Goal: Book appointment/travel/reservation

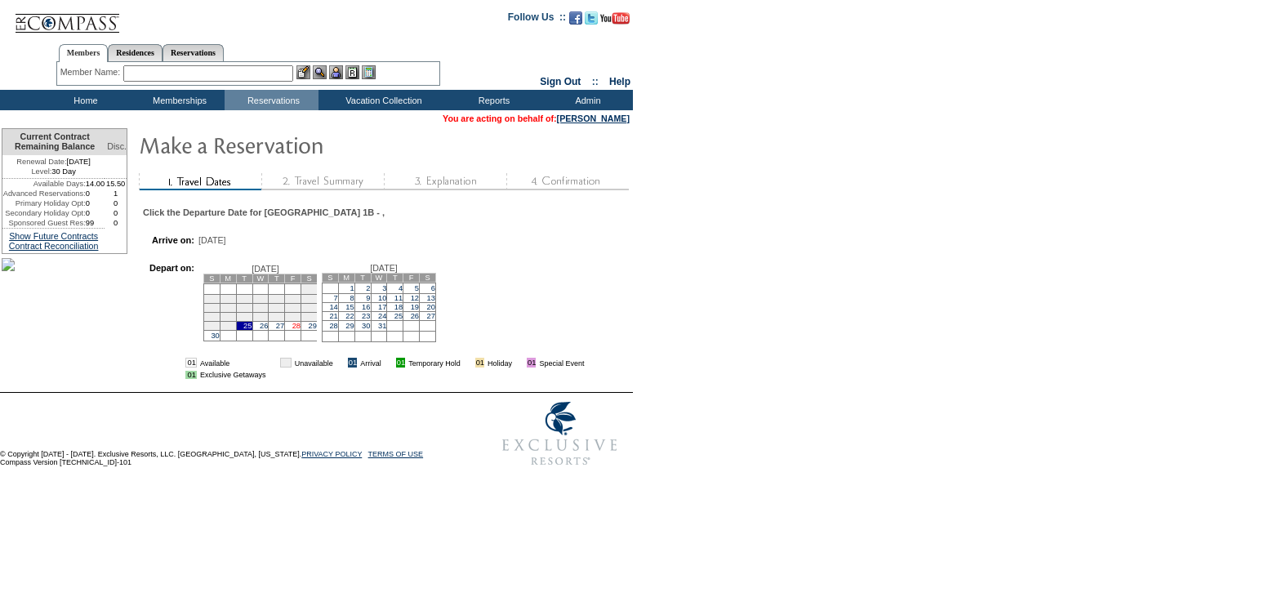
click at [300, 330] on link "28" at bounding box center [296, 326] width 8 height 8
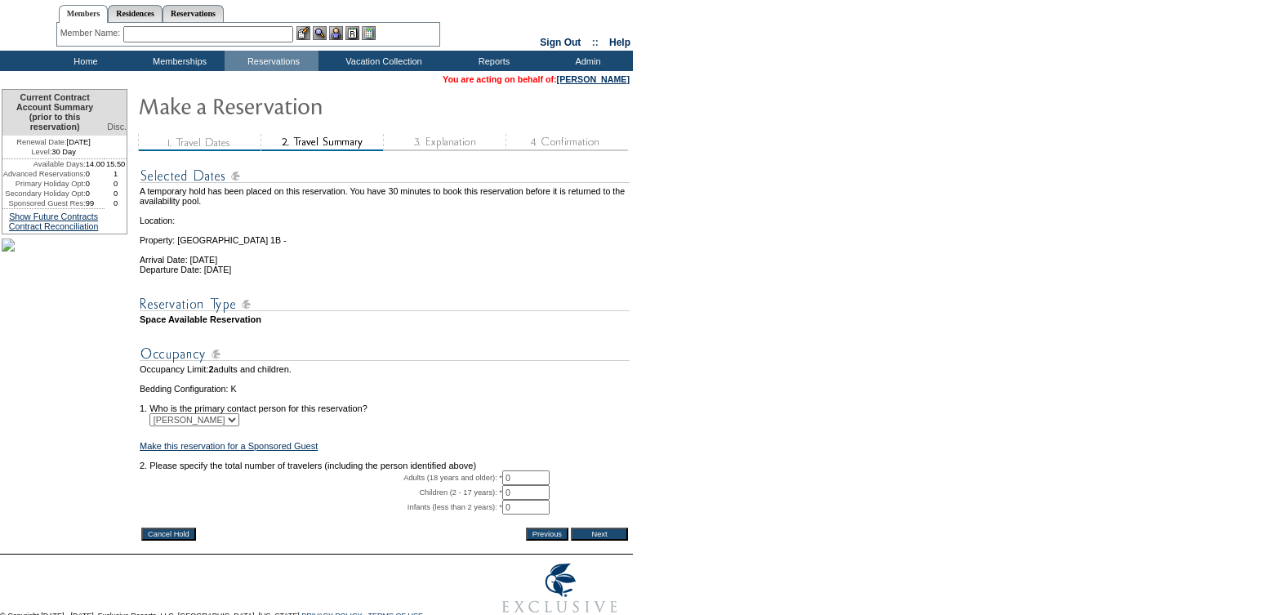
scroll to position [59, 0]
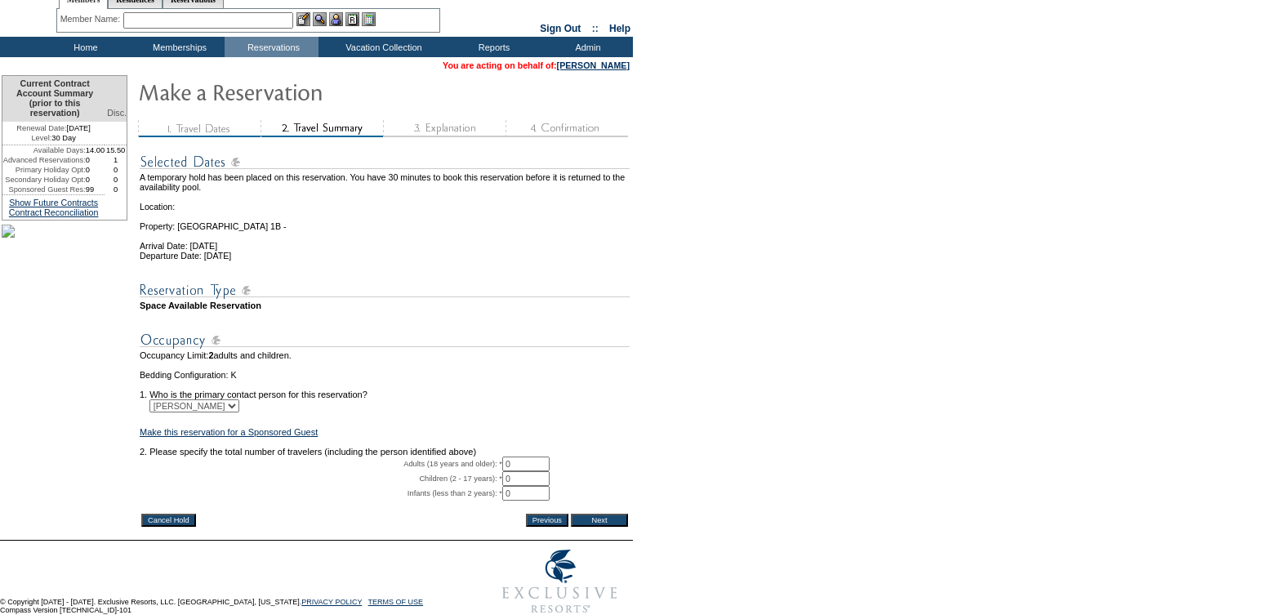
click at [533, 471] on input "0" at bounding box center [525, 463] width 47 height 15
type input "2"
click at [732, 454] on form "29:59 Your temporary hold expires in: 30 minutes Cancel Hold Return to Temporar…" at bounding box center [632, 281] width 1265 height 681
click at [613, 527] on input "Next" at bounding box center [599, 519] width 57 height 13
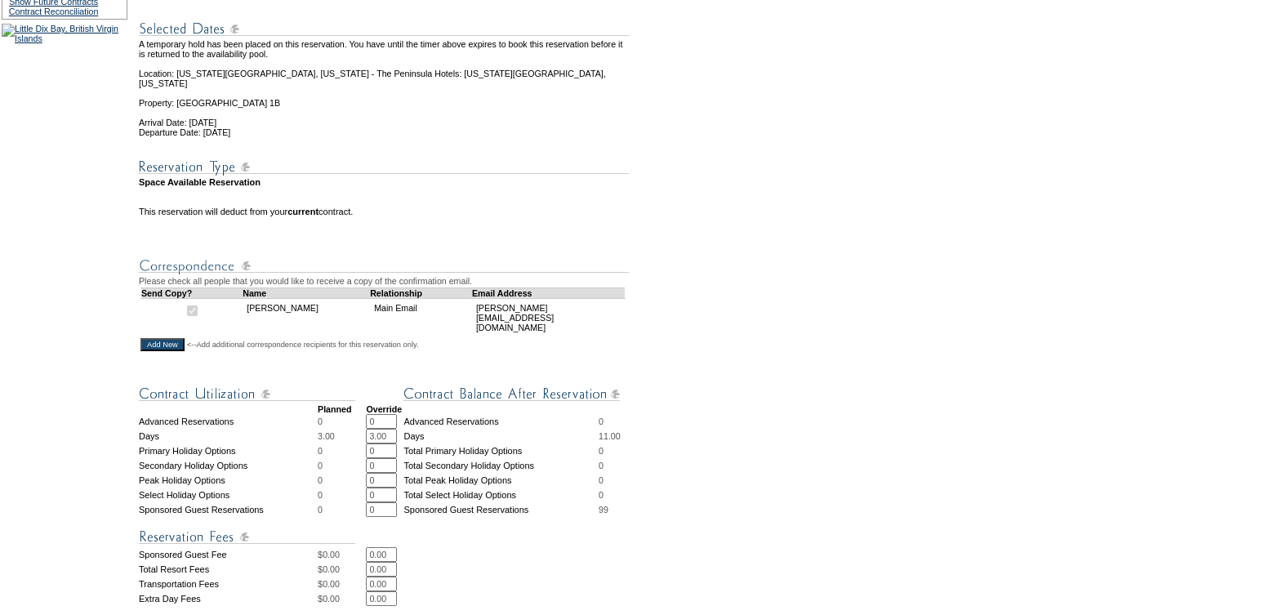
scroll to position [265, 0]
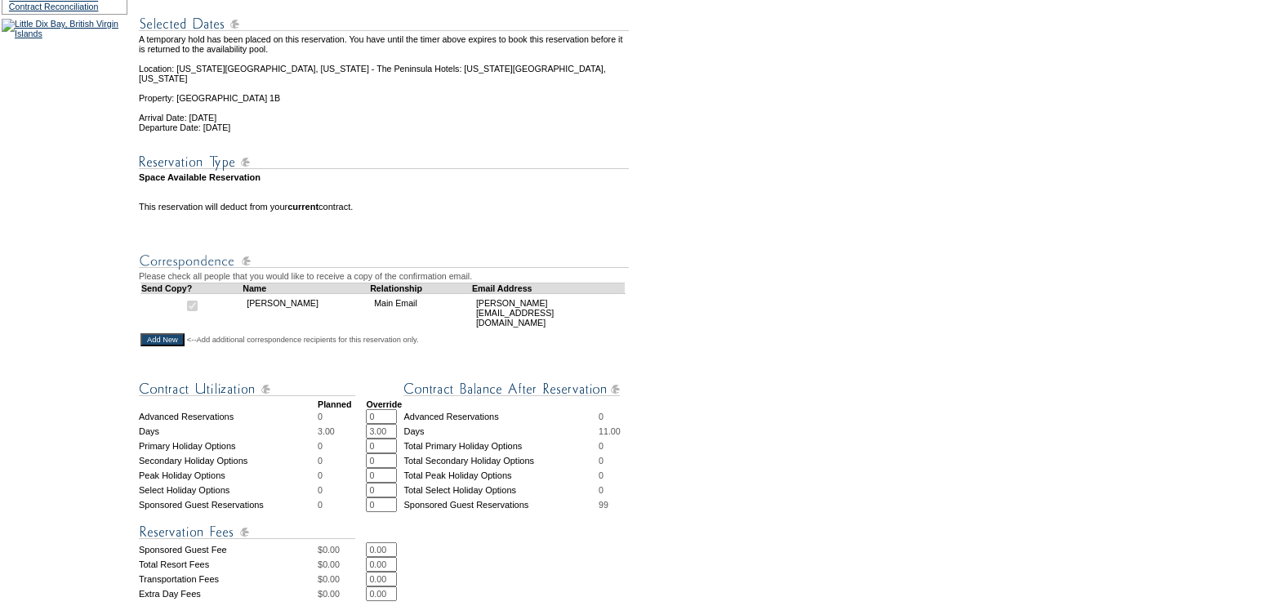
drag, startPoint x: 394, startPoint y: 566, endPoint x: 368, endPoint y: 566, distance: 26.1
click at [368, 566] on tr "Total Resort Fees $ 0.00 0.00 * *" at bounding box center [385, 564] width 492 height 15
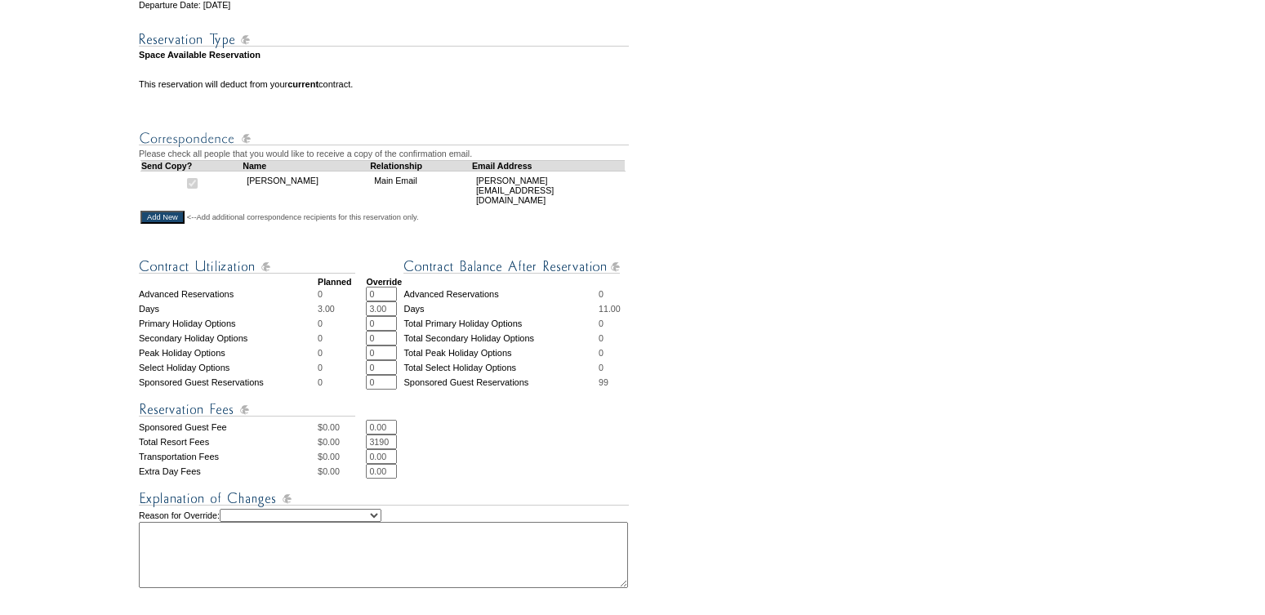
scroll to position [441, 0]
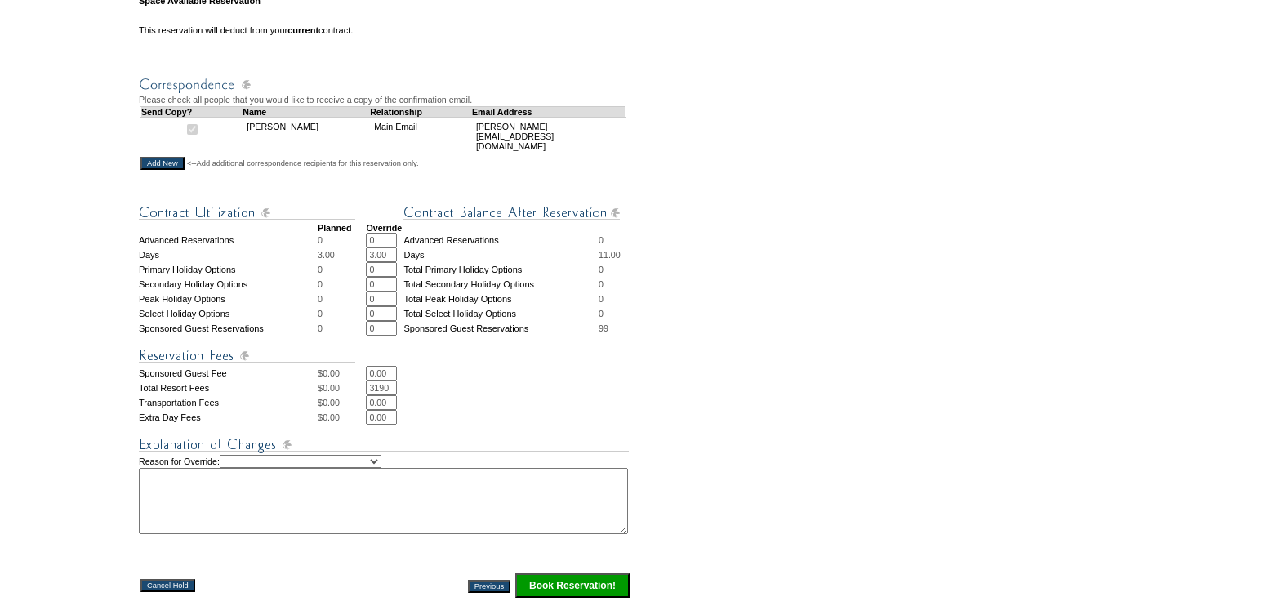
type input "3190"
click at [381, 465] on select "Creating Continuous Stay Days Rebooked After Cancellation Editing Occupant Expe…" at bounding box center [301, 461] width 162 height 13
select select "1035"
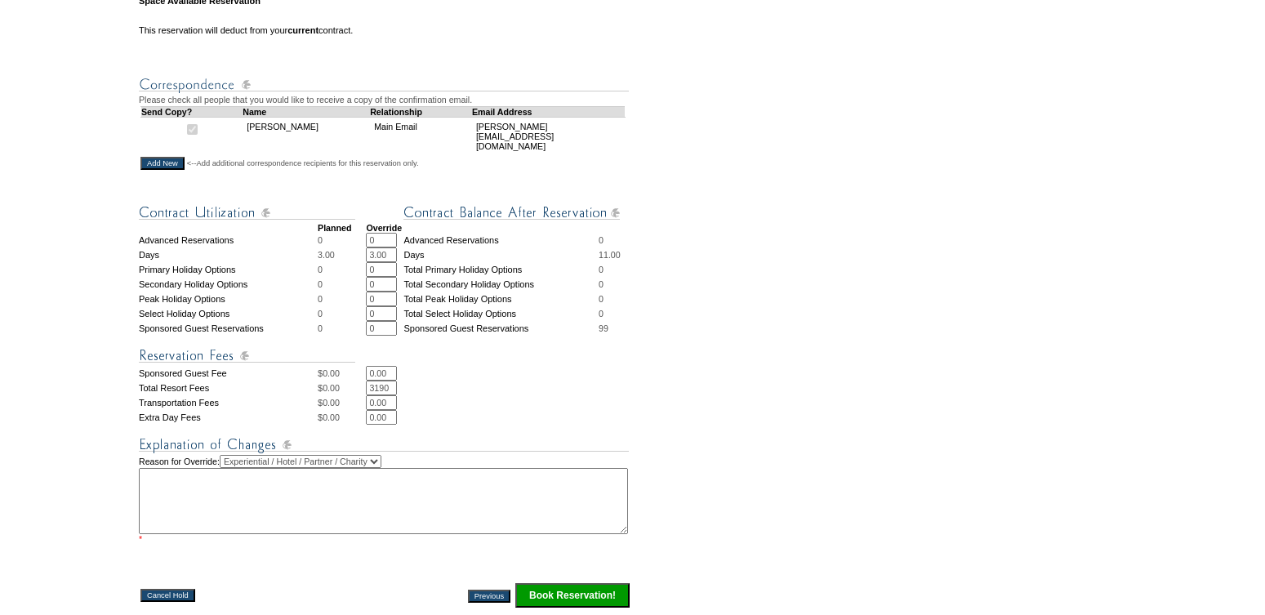
click at [212, 496] on textarea at bounding box center [383, 501] width 489 height 66
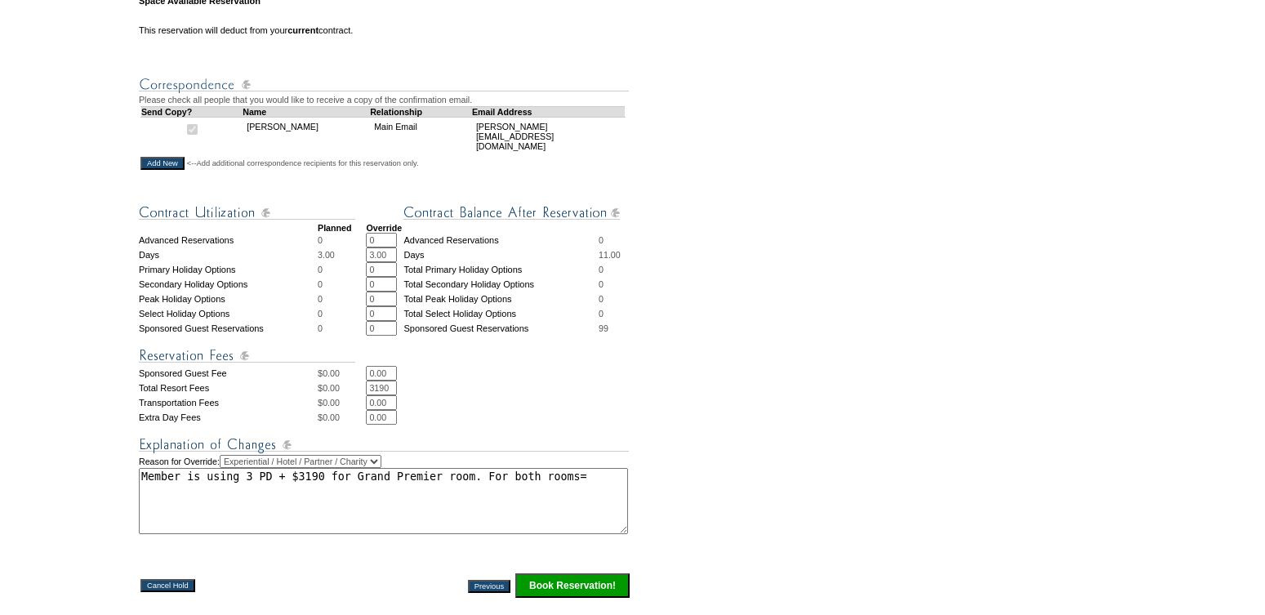
paste textarea "6 plan days + $7780"
paste textarea "14,719.37"
type textarea "Member is using 3 PD + $3190 for Grand Premier room. For both rooms= 6 plan day…"
click at [578, 585] on input "Book Reservation!" at bounding box center [572, 585] width 114 height 24
